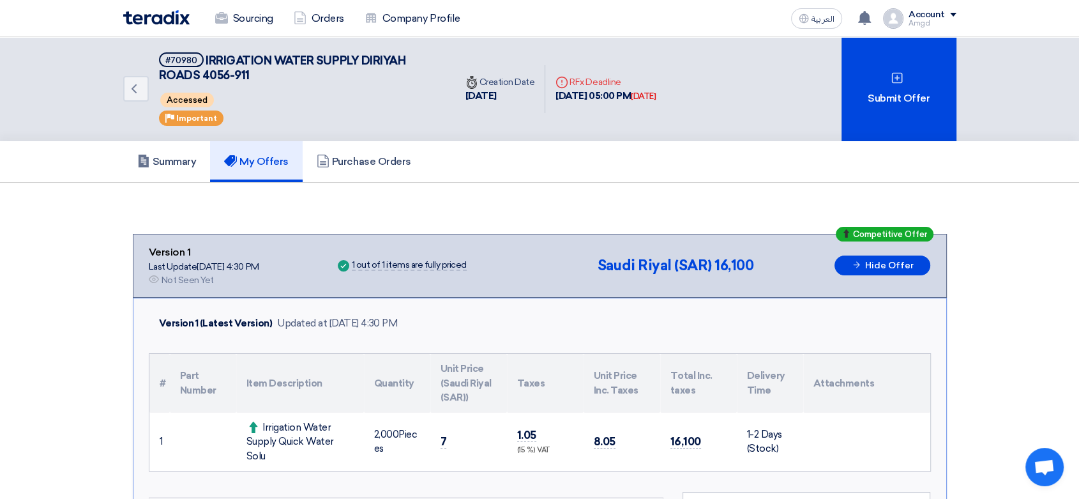
click at [414, 20] on link "Company Profile" at bounding box center [412, 18] width 116 height 28
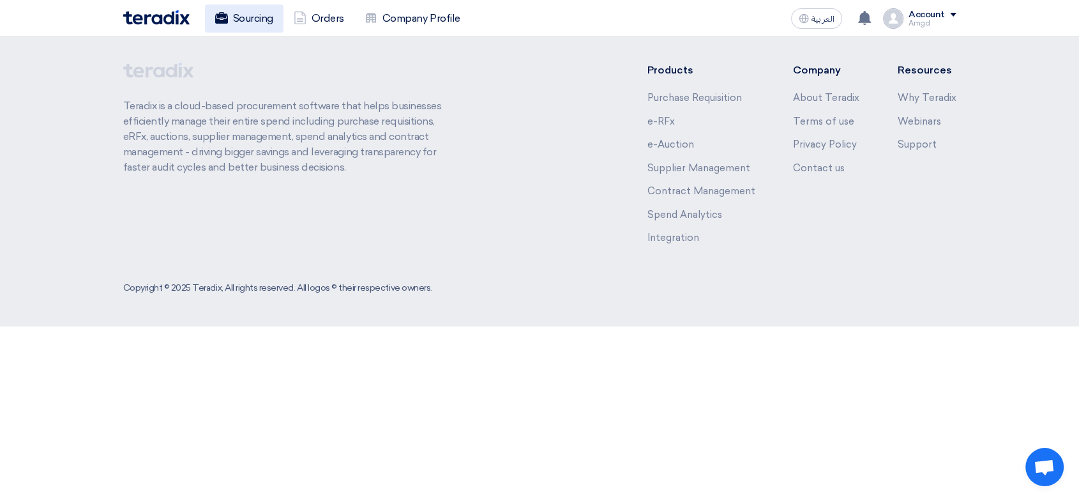
click at [247, 23] on link "Sourcing" at bounding box center [244, 18] width 79 height 28
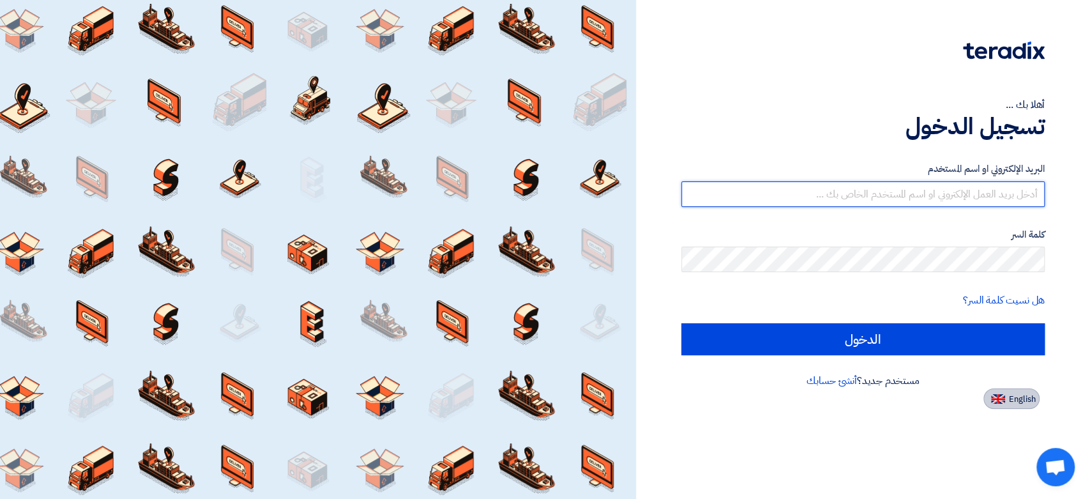
type input "mirza@nabatat.com.sa"
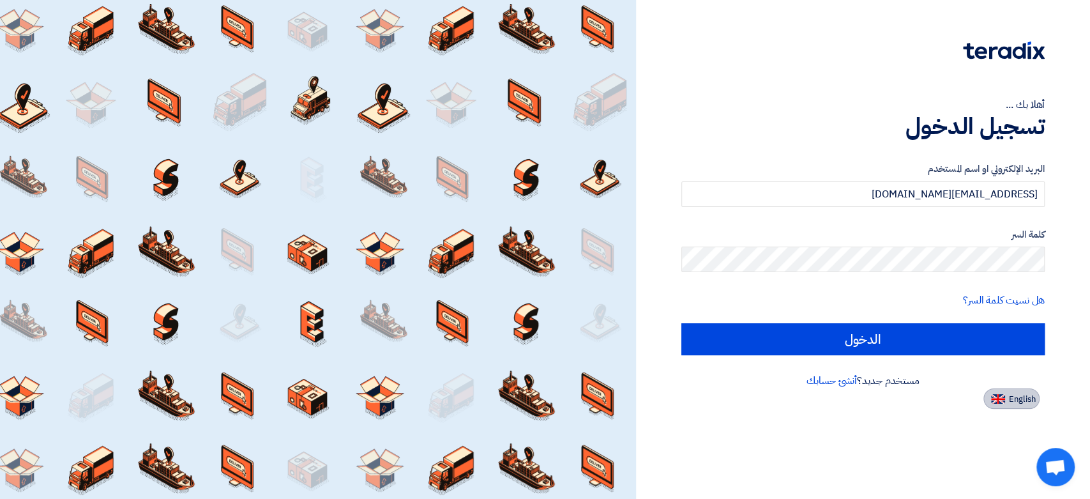
click at [1022, 402] on span "English" at bounding box center [1022, 399] width 27 height 9
type input "Sign in"
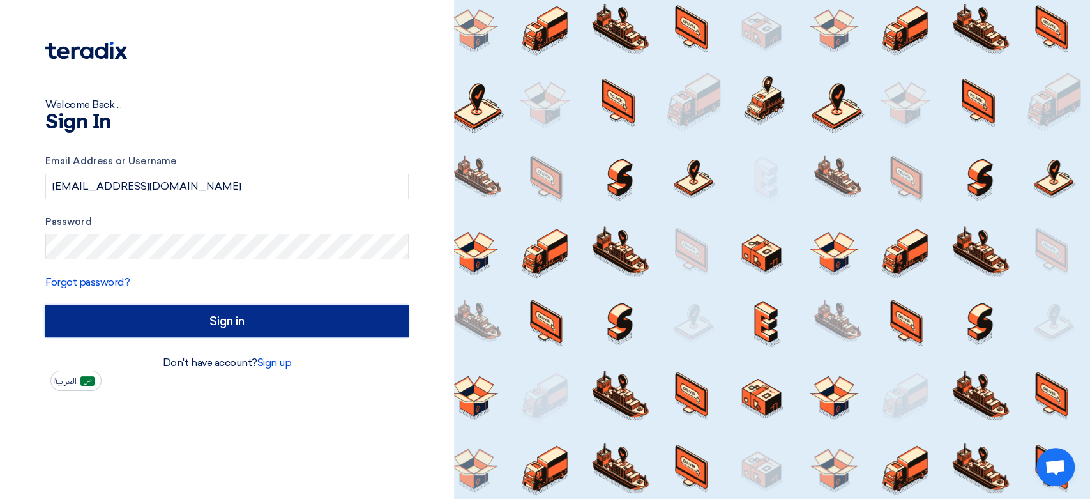
click at [176, 306] on input "Sign in" at bounding box center [226, 321] width 363 height 32
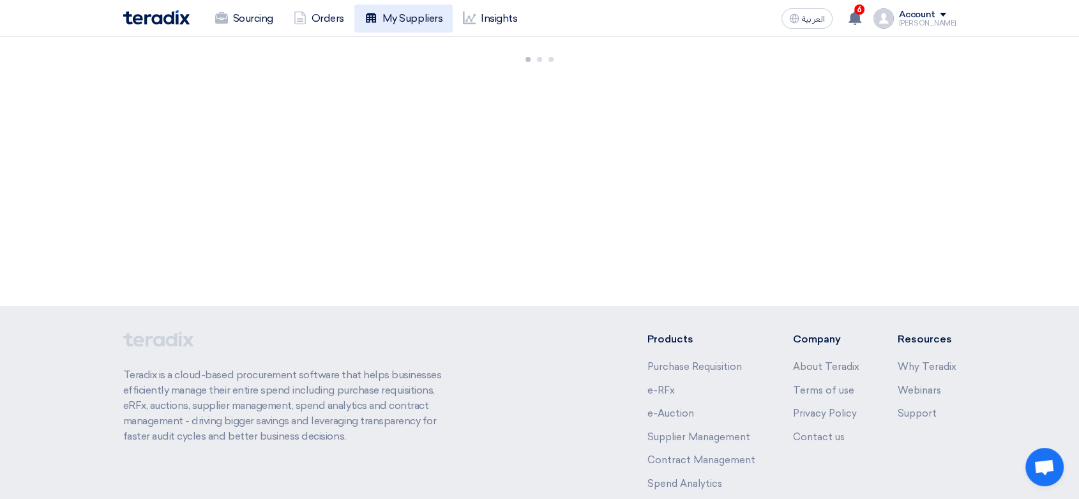
click at [422, 19] on link "My Suppliers" at bounding box center [403, 18] width 98 height 28
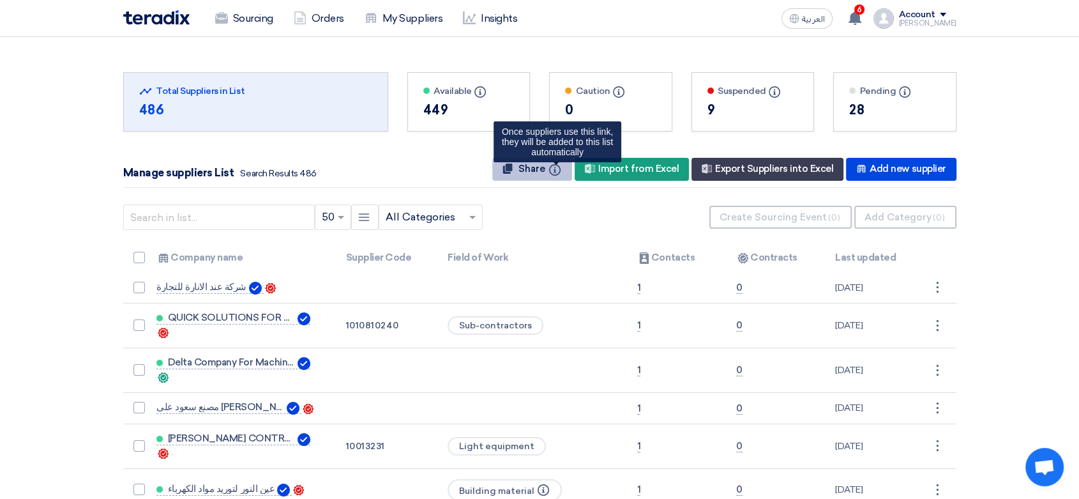
click at [563, 167] on button "Share Info Once suppliers use this link, they will be added to this list automa…" at bounding box center [532, 169] width 80 height 23
